Goal: Task Accomplishment & Management: Complete application form

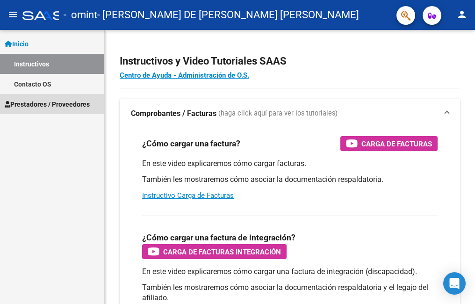
click at [59, 104] on span "Prestadores / Proveedores" at bounding box center [47, 104] width 85 height 10
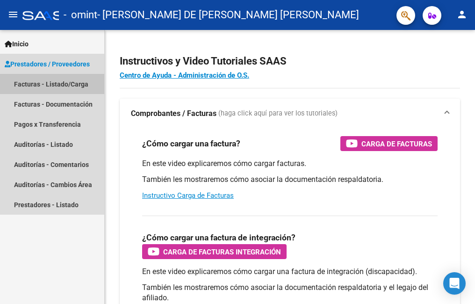
click at [65, 81] on link "Facturas - Listado/Carga" at bounding box center [52, 84] width 104 height 20
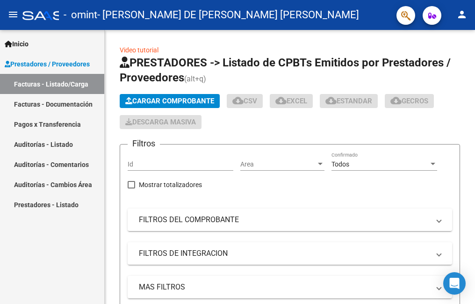
click at [464, 13] on mat-icon "person" at bounding box center [462, 14] width 11 height 11
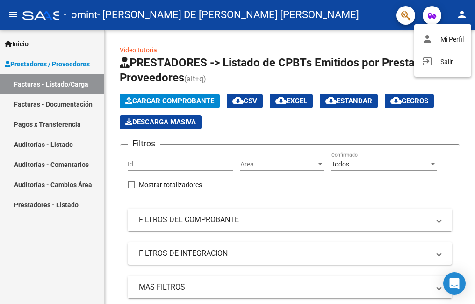
click at [443, 61] on button "exit_to_app Salir" at bounding box center [443, 62] width 57 height 22
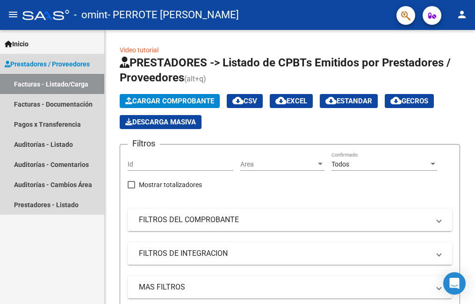
click at [51, 82] on link "Facturas - Listado/Carga" at bounding box center [52, 84] width 104 height 20
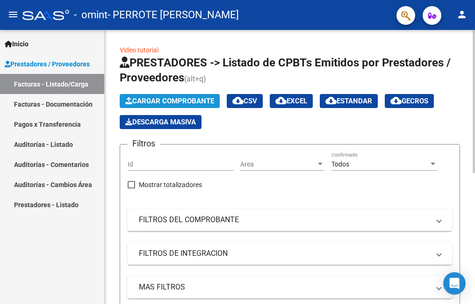
click at [166, 98] on span "Cargar Comprobante" at bounding box center [169, 101] width 89 height 8
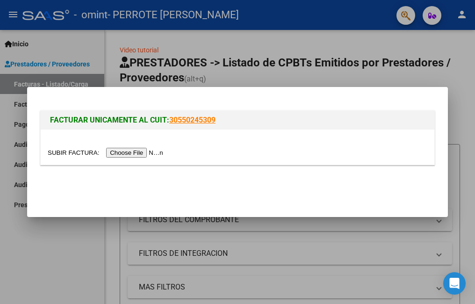
click at [124, 152] on input "file" at bounding box center [107, 153] width 118 height 10
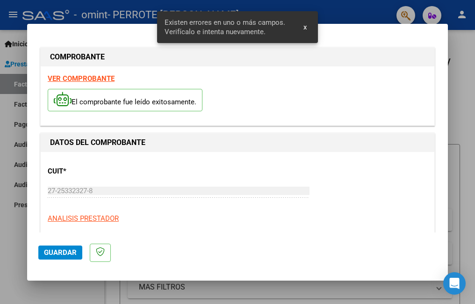
scroll to position [227, 0]
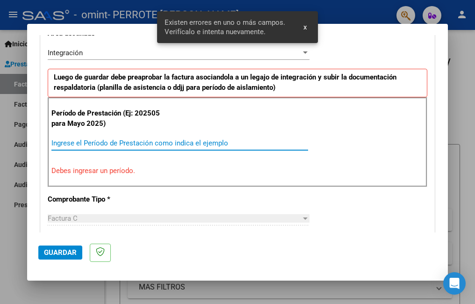
click at [86, 142] on input "Ingrese el Período de Prestación como indica el ejemplo" at bounding box center [179, 143] width 257 height 8
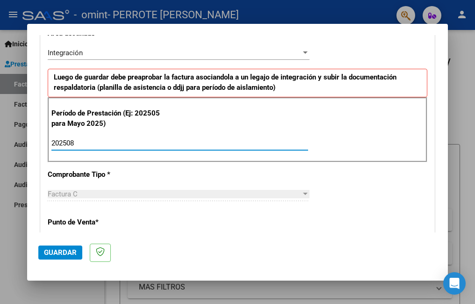
type input "202508"
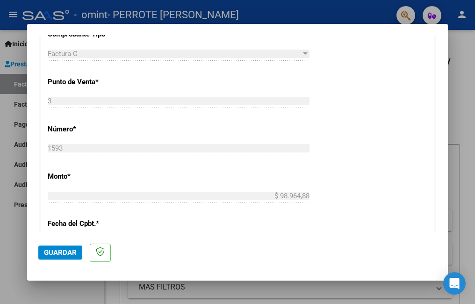
scroll to position [555, 0]
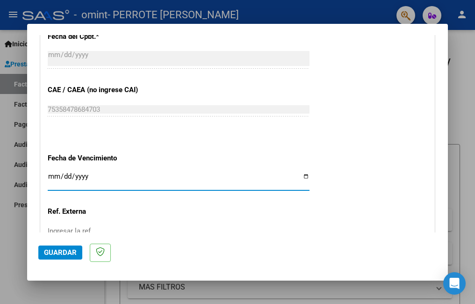
click at [300, 178] on input "Ingresar la fecha" at bounding box center [179, 180] width 262 height 15
click at [303, 177] on input "Ingresar la fecha" at bounding box center [179, 180] width 262 height 15
type input "[DATE]"
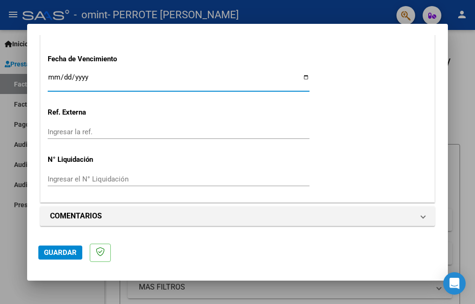
click at [60, 254] on span "Guardar" at bounding box center [60, 252] width 33 height 8
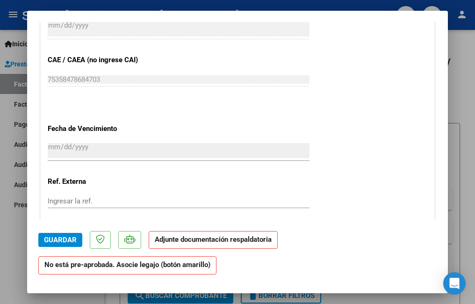
scroll to position [749, 0]
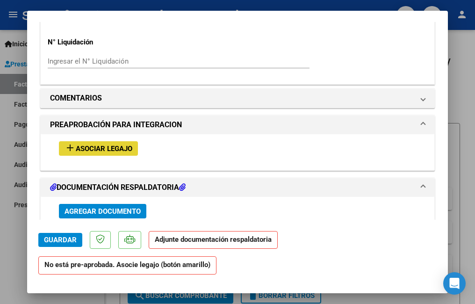
click at [116, 150] on span "Asociar Legajo" at bounding box center [104, 149] width 57 height 8
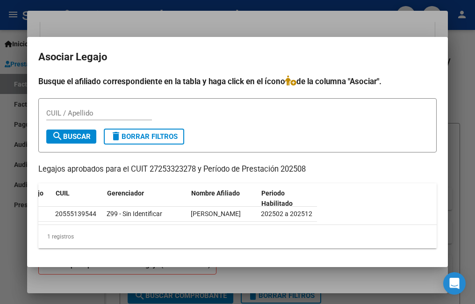
scroll to position [0, 0]
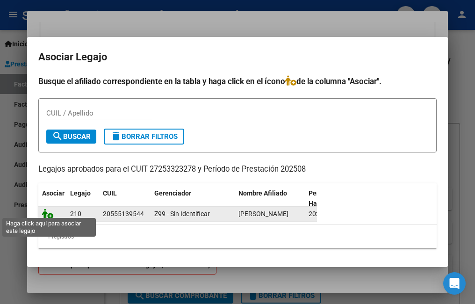
click at [51, 209] on icon at bounding box center [47, 214] width 11 height 10
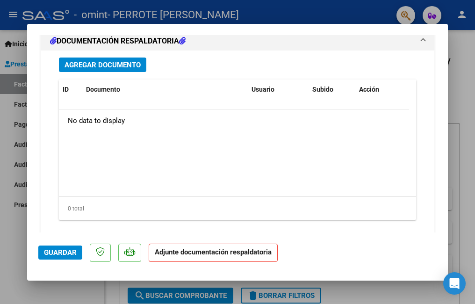
scroll to position [1007, 0]
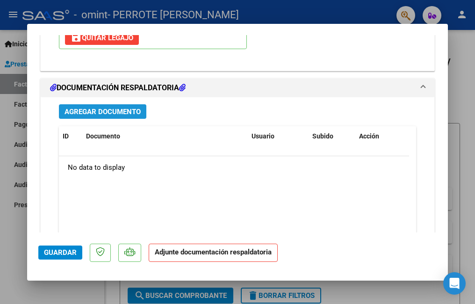
click at [113, 110] on span "Agregar Documento" at bounding box center [103, 112] width 76 height 8
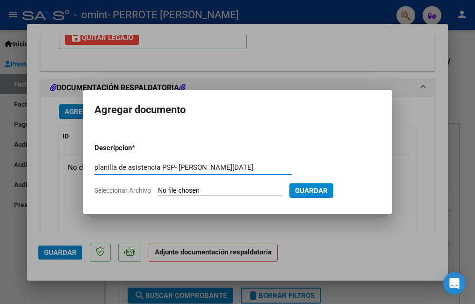
type input "planilla de asistencia PSP- [PERSON_NAME][DATE]"
click at [244, 190] on input "Seleccionar Archivo" at bounding box center [220, 191] width 124 height 9
type input "C:\fakepath\asistencia DATO agosto PSP.pdf"
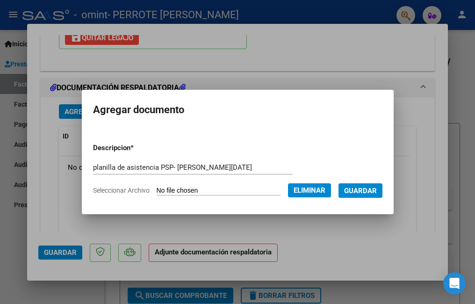
click at [371, 189] on span "Guardar" at bounding box center [360, 191] width 33 height 8
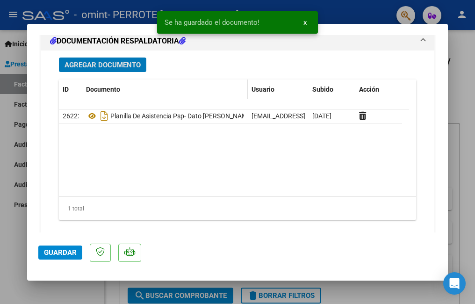
scroll to position [1070, 0]
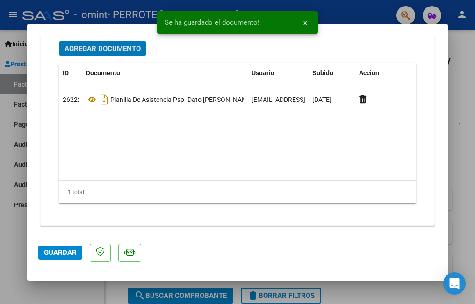
click at [45, 252] on span "Guardar" at bounding box center [60, 252] width 33 height 8
click at [6, 227] on div at bounding box center [237, 152] width 475 height 304
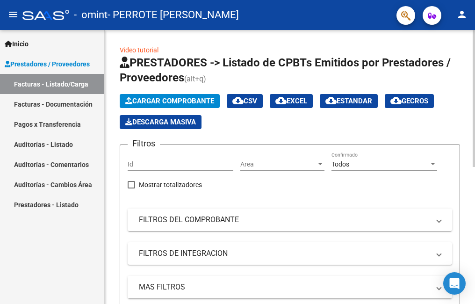
scroll to position [140, 0]
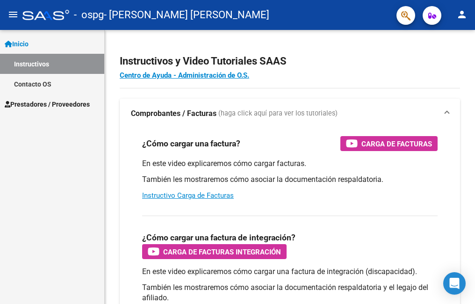
click at [29, 100] on span "Prestadores / Proveedores" at bounding box center [47, 104] width 85 height 10
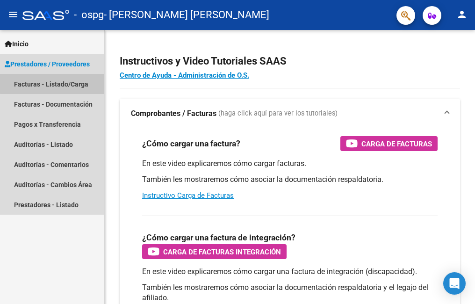
click at [63, 83] on link "Facturas - Listado/Carga" at bounding box center [52, 84] width 104 height 20
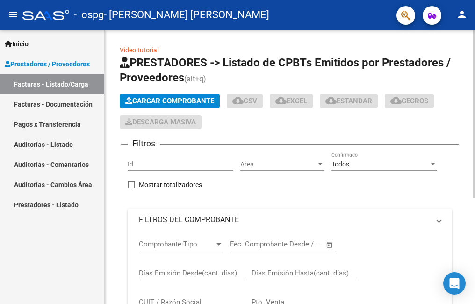
click at [196, 98] on span "Cargar Comprobante" at bounding box center [169, 101] width 89 height 8
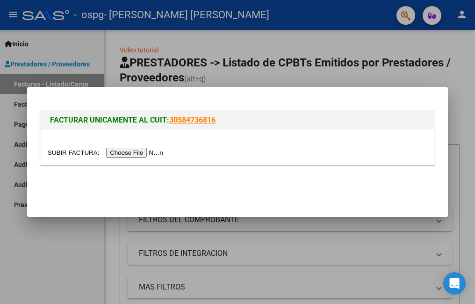
click at [138, 151] on input "file" at bounding box center [107, 153] width 118 height 10
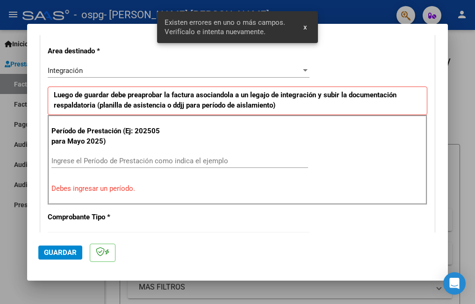
scroll to position [227, 0]
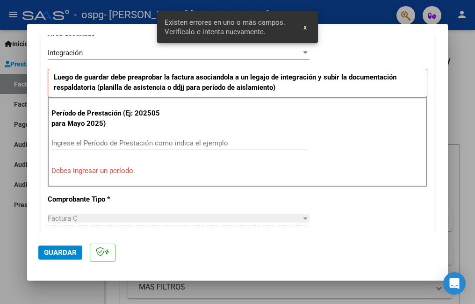
click at [120, 141] on input "Ingrese el Período de Prestación como indica el ejemplo" at bounding box center [179, 143] width 257 height 8
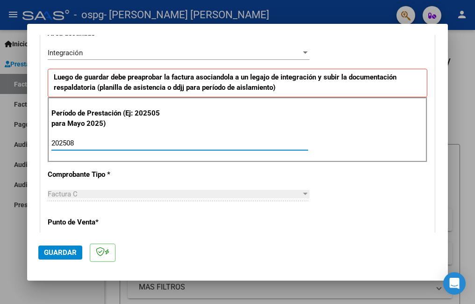
type input "202508"
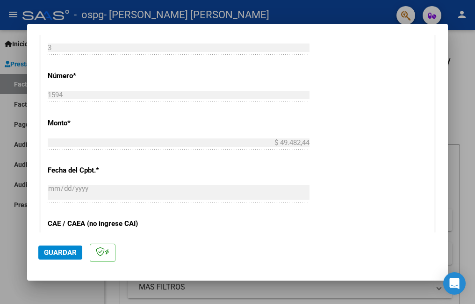
scroll to position [562, 0]
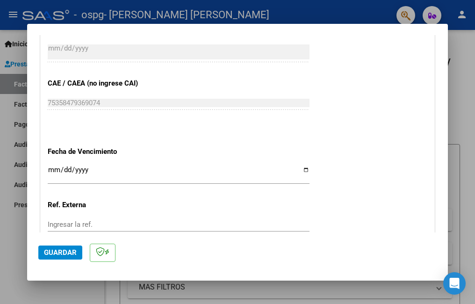
click at [300, 167] on input "Ingresar la fecha" at bounding box center [179, 173] width 262 height 15
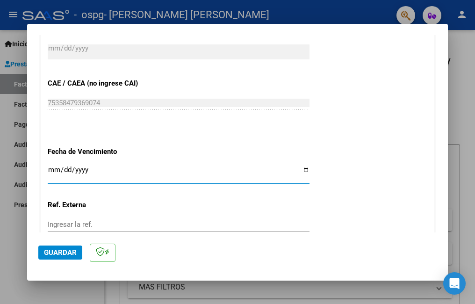
type input "[DATE]"
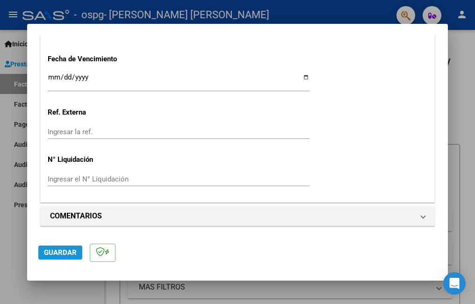
click at [66, 250] on span "Guardar" at bounding box center [60, 252] width 33 height 8
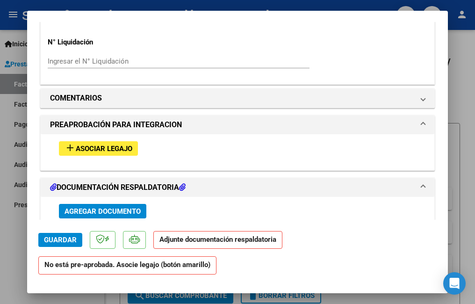
scroll to position [796, 0]
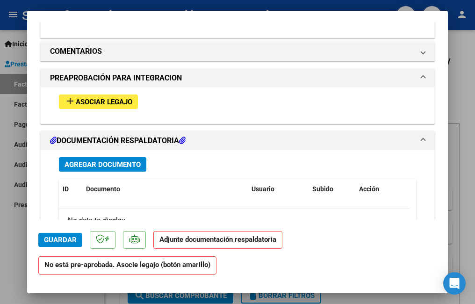
click at [105, 98] on span "Asociar Legajo" at bounding box center [104, 102] width 57 height 8
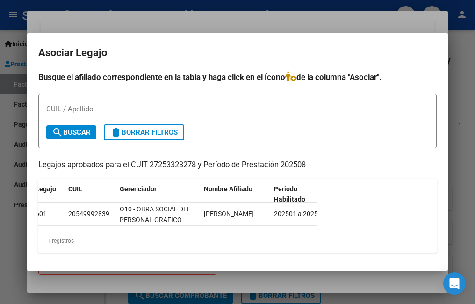
scroll to position [0, 0]
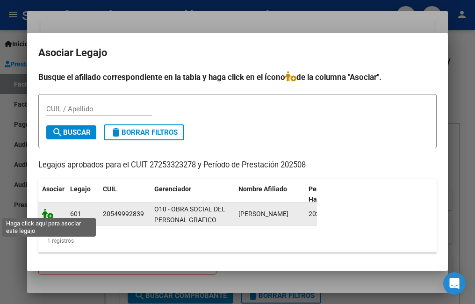
click at [49, 211] on icon at bounding box center [47, 214] width 11 height 10
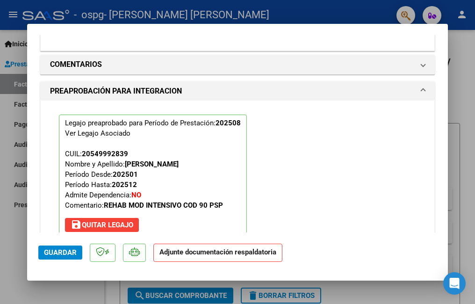
scroll to position [914, 0]
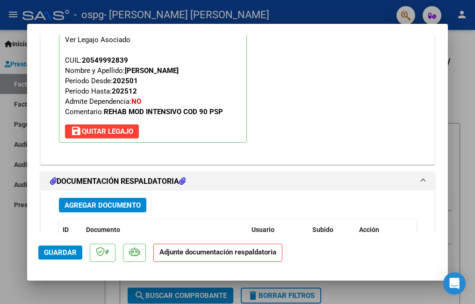
click at [79, 203] on span "Agregar Documento" at bounding box center [103, 205] width 76 height 8
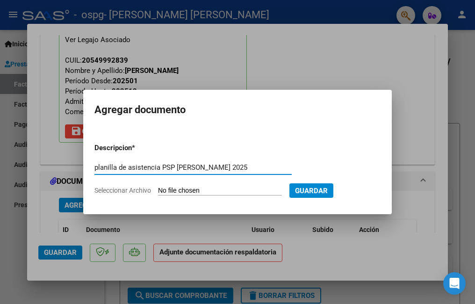
type input "planilla de asistencia PSP de agosto 2025"
click at [206, 190] on input "Seleccionar Archivo" at bounding box center [220, 191] width 124 height 9
type input "C:\fakepath\asistencia JOEL MENDOZA agosto 2025 PSP.pdf"
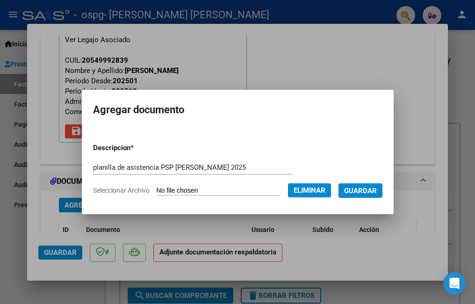
click at [376, 190] on span "Guardar" at bounding box center [360, 191] width 33 height 8
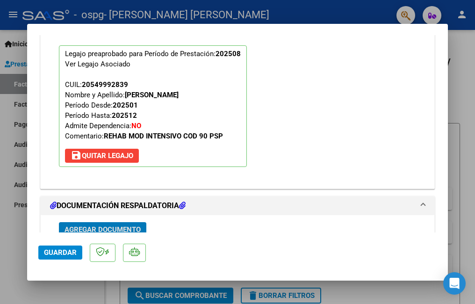
scroll to position [1070, 0]
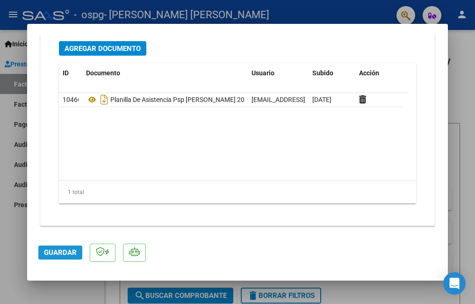
click at [47, 252] on span "Guardar" at bounding box center [60, 252] width 33 height 8
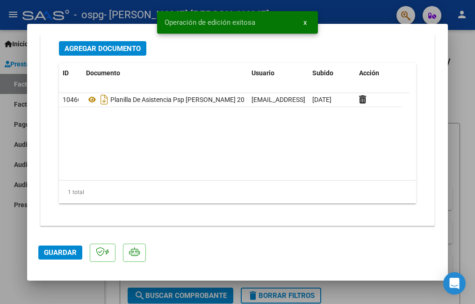
click at [14, 234] on div at bounding box center [237, 152] width 475 height 304
type input "$ 0,00"
click at [462, 14] on mat-icon "person" at bounding box center [462, 14] width 11 height 11
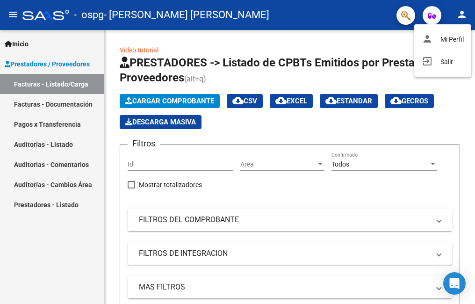
click at [77, 256] on div at bounding box center [237, 152] width 475 height 304
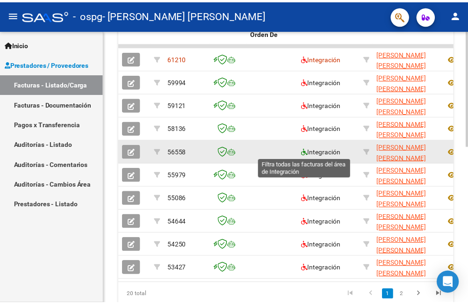
scroll to position [281, 0]
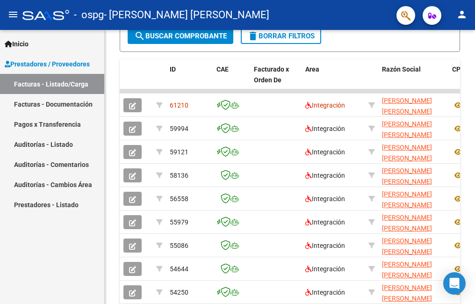
click at [460, 12] on mat-icon "person" at bounding box center [462, 14] width 11 height 11
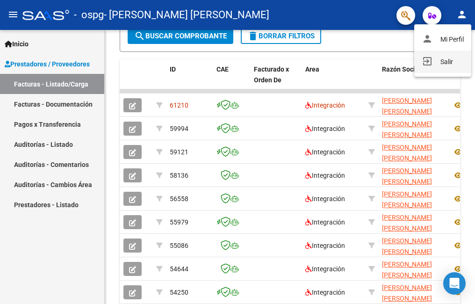
click at [441, 58] on button "exit_to_app Salir" at bounding box center [443, 62] width 57 height 22
